Goal: Information Seeking & Learning: Find specific fact

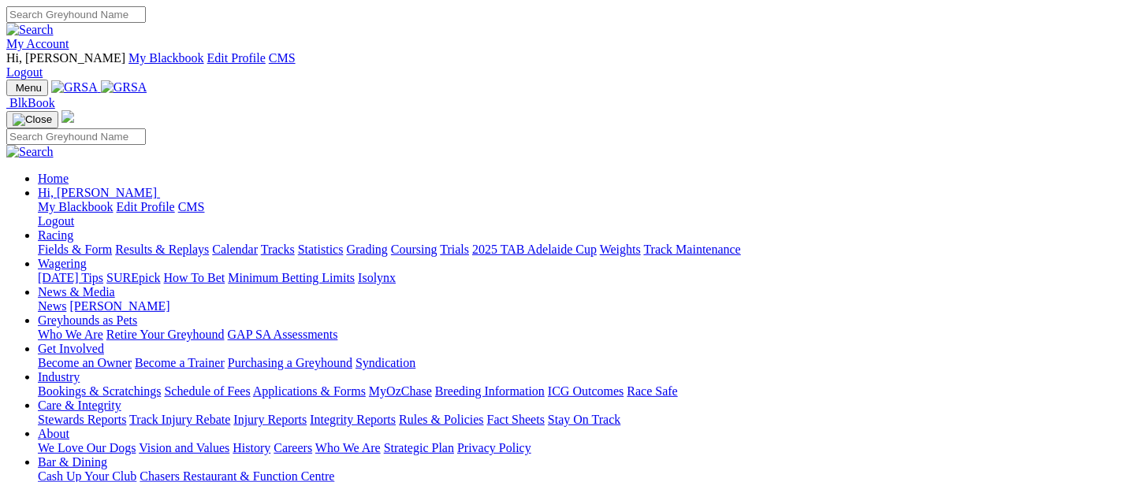
click at [484, 413] on link "Rules & Policies" at bounding box center [441, 419] width 85 height 13
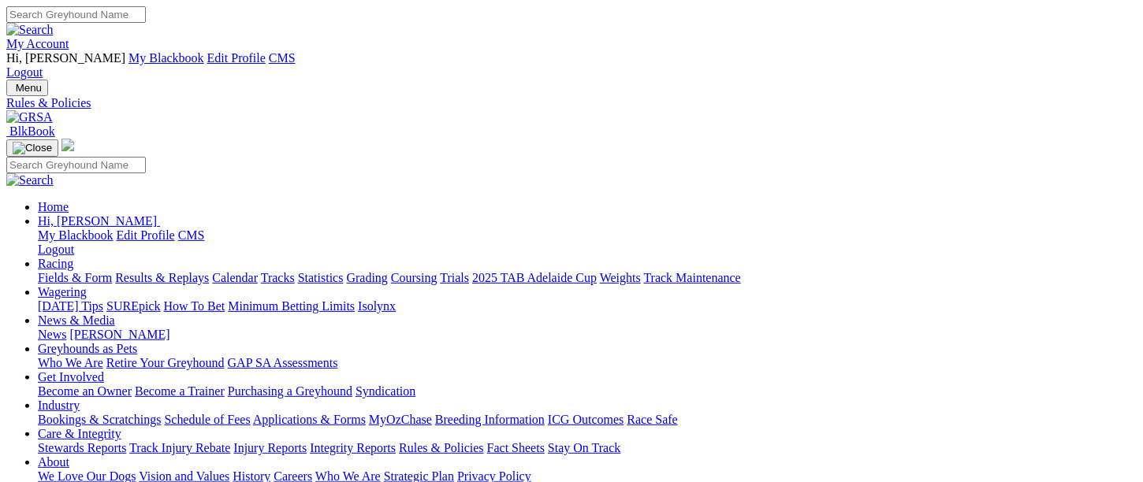
click at [307, 441] on link "Injury Reports" at bounding box center [269, 447] width 73 height 13
click at [396, 441] on link "Integrity Reports" at bounding box center [353, 447] width 86 height 13
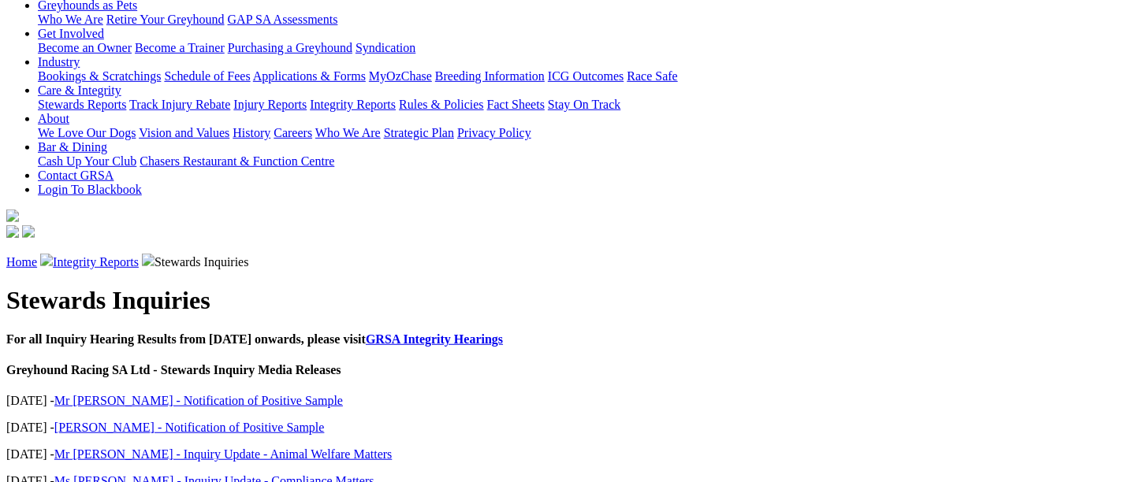
scroll to position [584, 0]
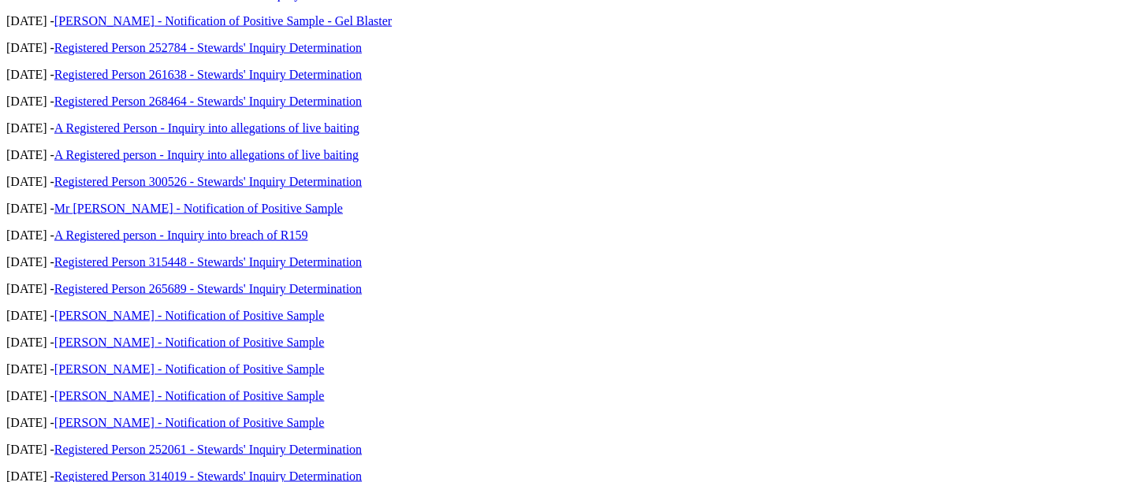
scroll to position [984, 0]
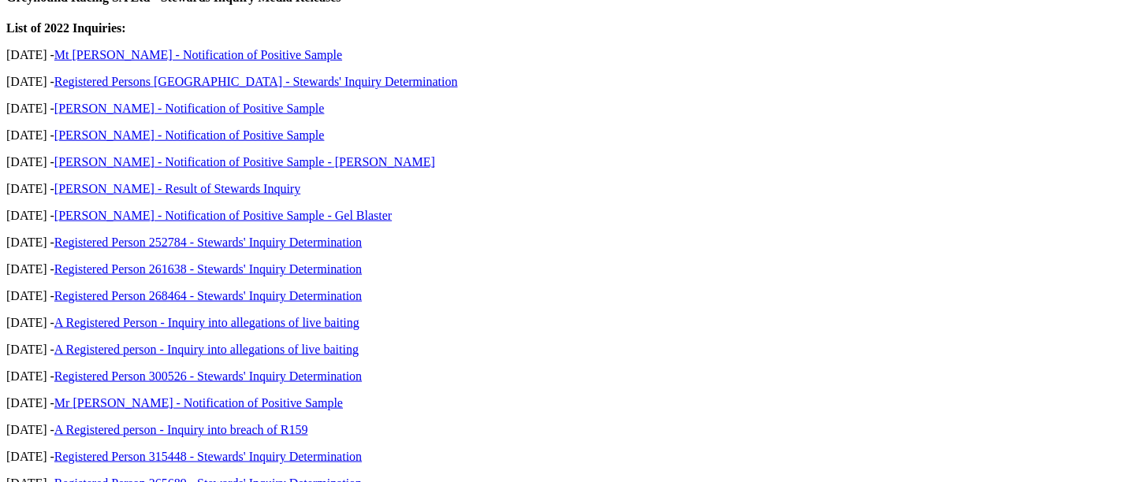
scroll to position [716, 0]
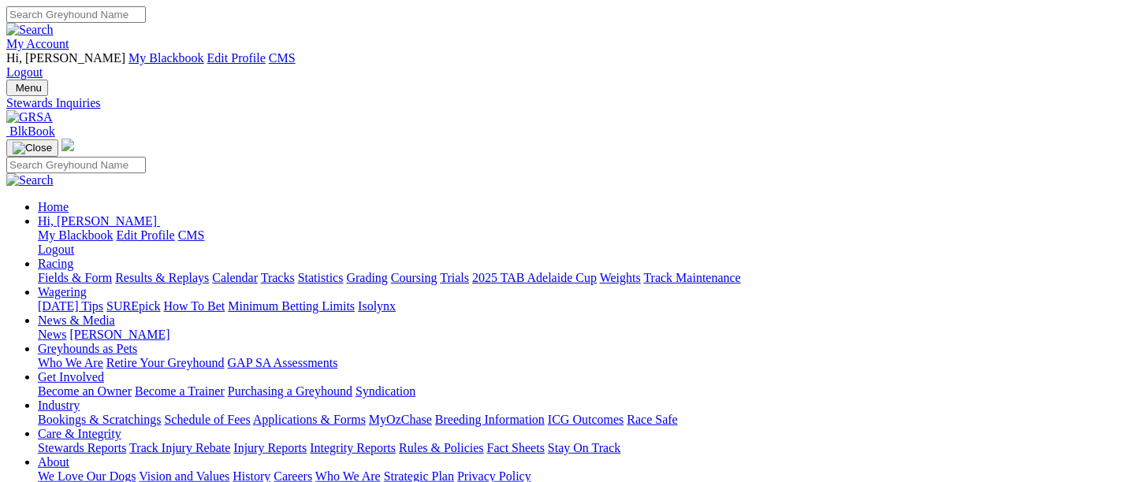
click at [69, 37] on link "My Account" at bounding box center [37, 43] width 63 height 13
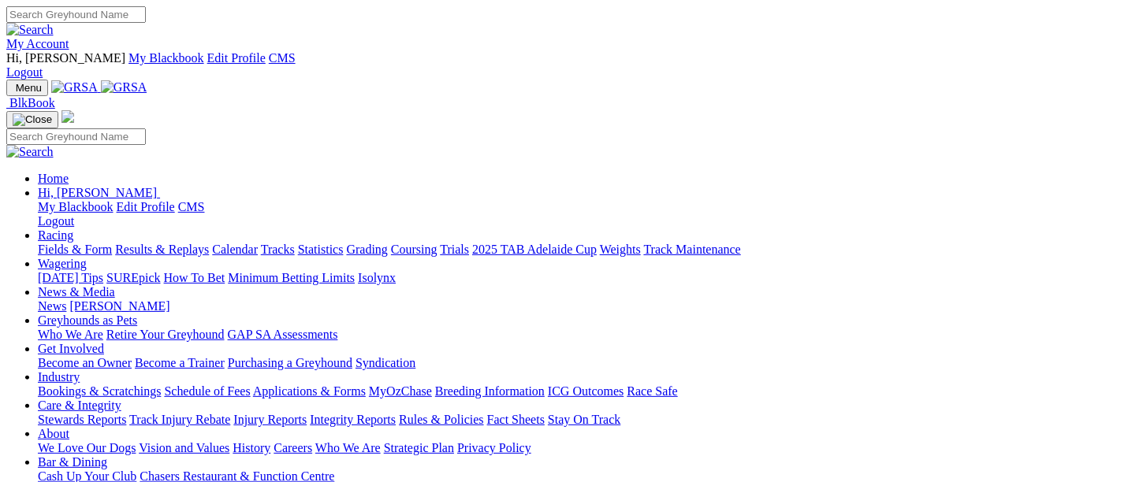
click at [396, 413] on link "Integrity Reports" at bounding box center [353, 419] width 86 height 13
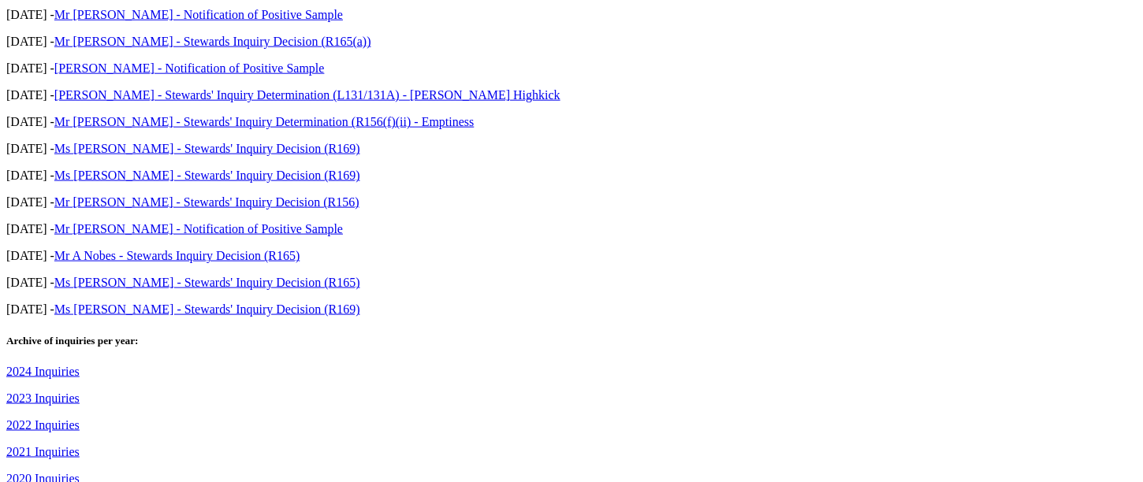
scroll to position [861, 0]
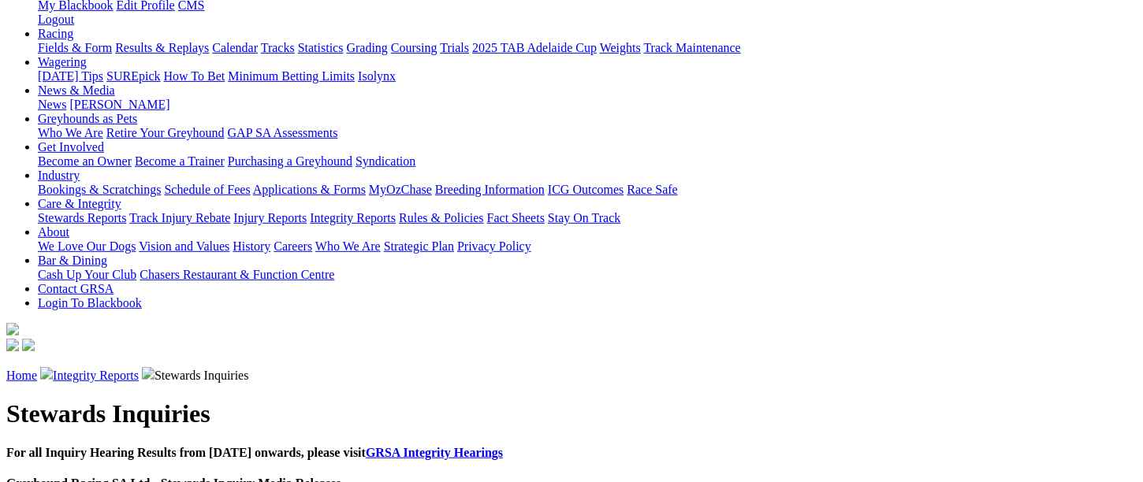
scroll to position [236, 0]
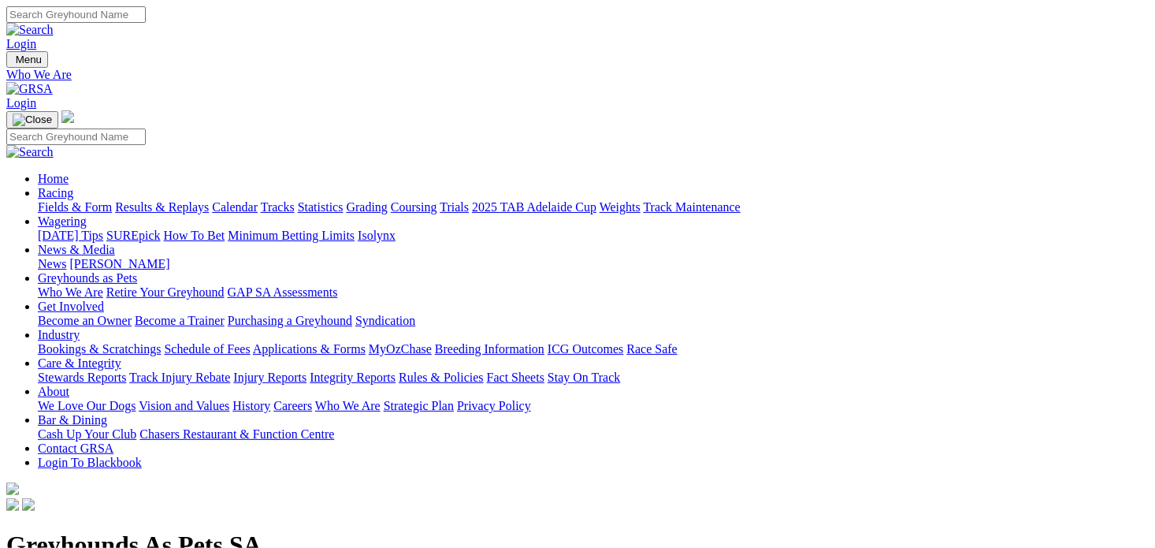
click at [121, 356] on link "Care & Integrity" at bounding box center [80, 362] width 84 height 13
click at [484, 370] on link "Rules & Policies" at bounding box center [441, 376] width 85 height 13
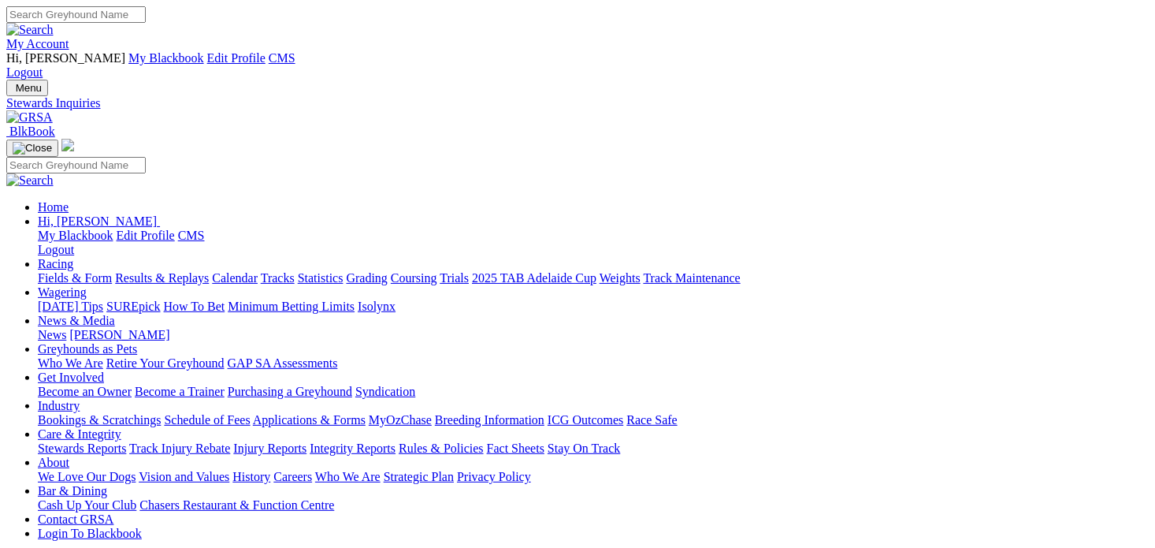
click at [69, 37] on link "My Account" at bounding box center [37, 43] width 63 height 13
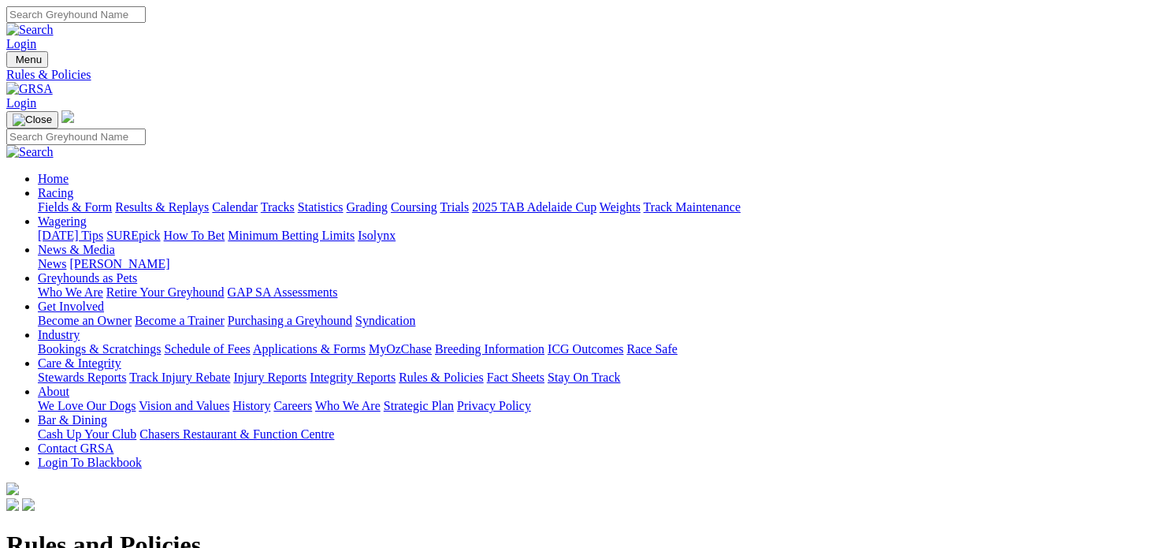
scroll to position [304, 0]
